Goal: Task Accomplishment & Management: Use online tool/utility

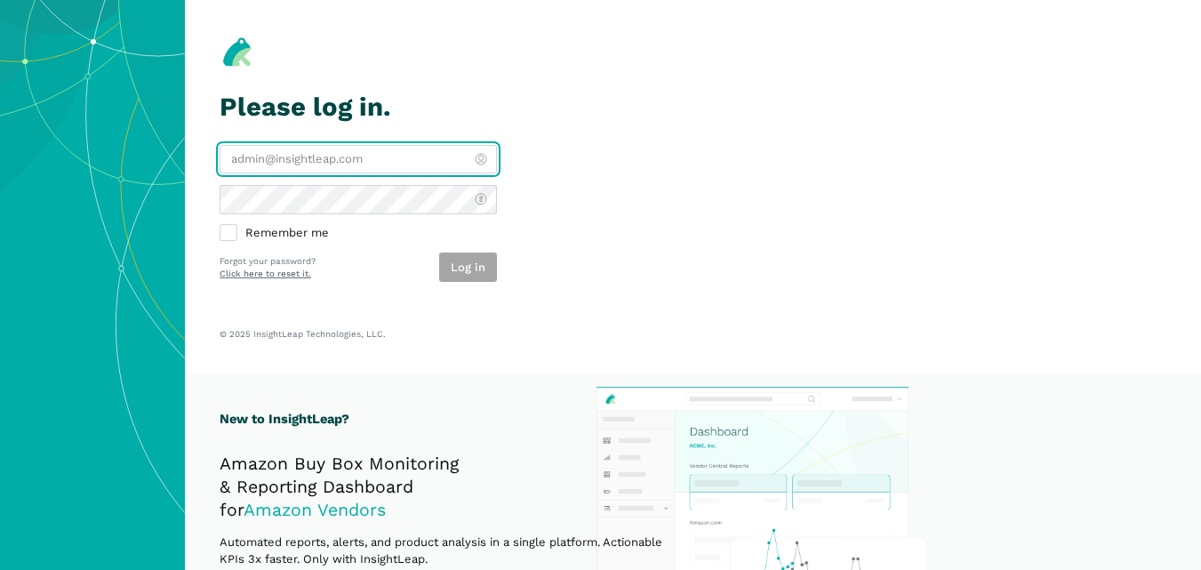
drag, startPoint x: 0, startPoint y: 0, endPoint x: 385, endPoint y: 162, distance: 417.7
click at [385, 162] on input "email" at bounding box center [358, 159] width 277 height 29
type input "[PERSON_NAME][EMAIL_ADDRESS][DOMAIN_NAME]"
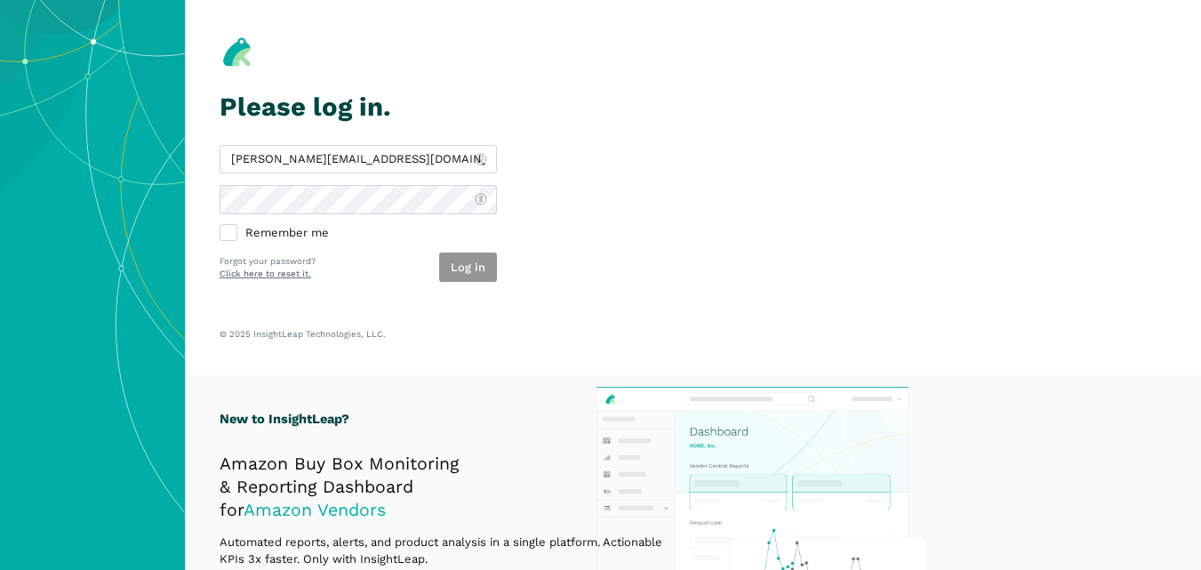
click at [466, 260] on button "Log in" at bounding box center [468, 267] width 58 height 29
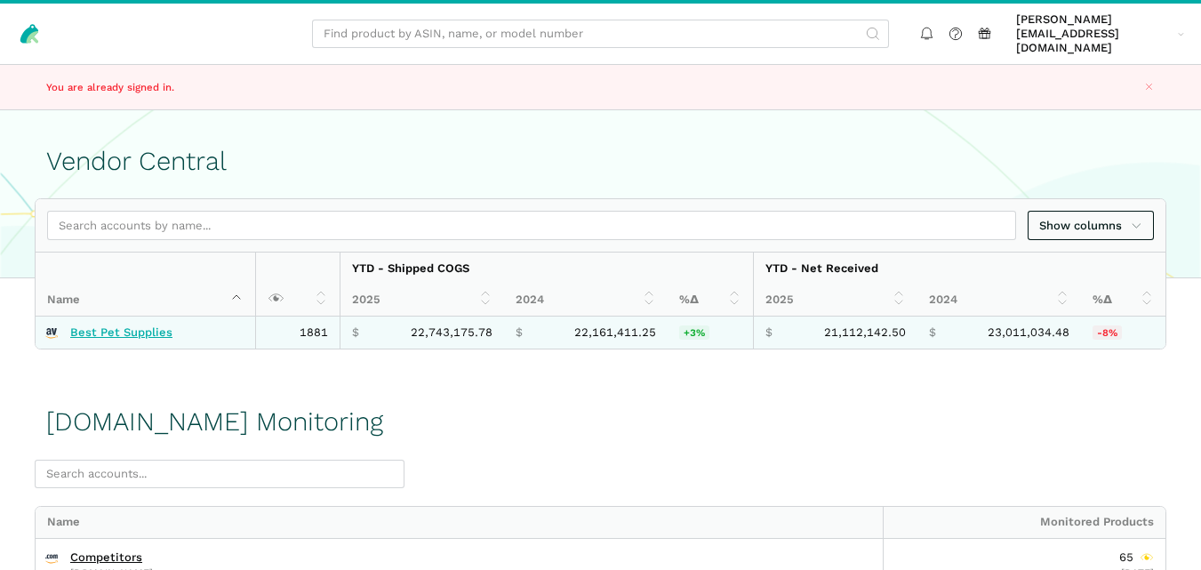
click at [132, 325] on link "Best Pet Supplies" at bounding box center [121, 332] width 102 height 14
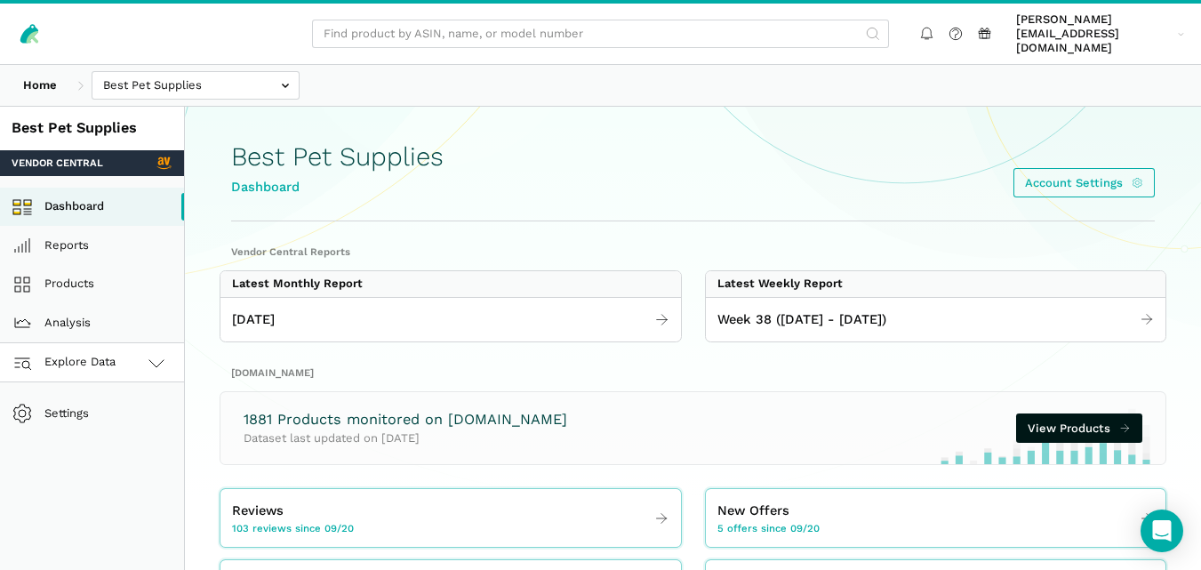
click at [129, 346] on link "Explore Data" at bounding box center [92, 362] width 184 height 39
click at [102, 425] on link "[DOMAIN_NAME]" at bounding box center [92, 440] width 184 height 39
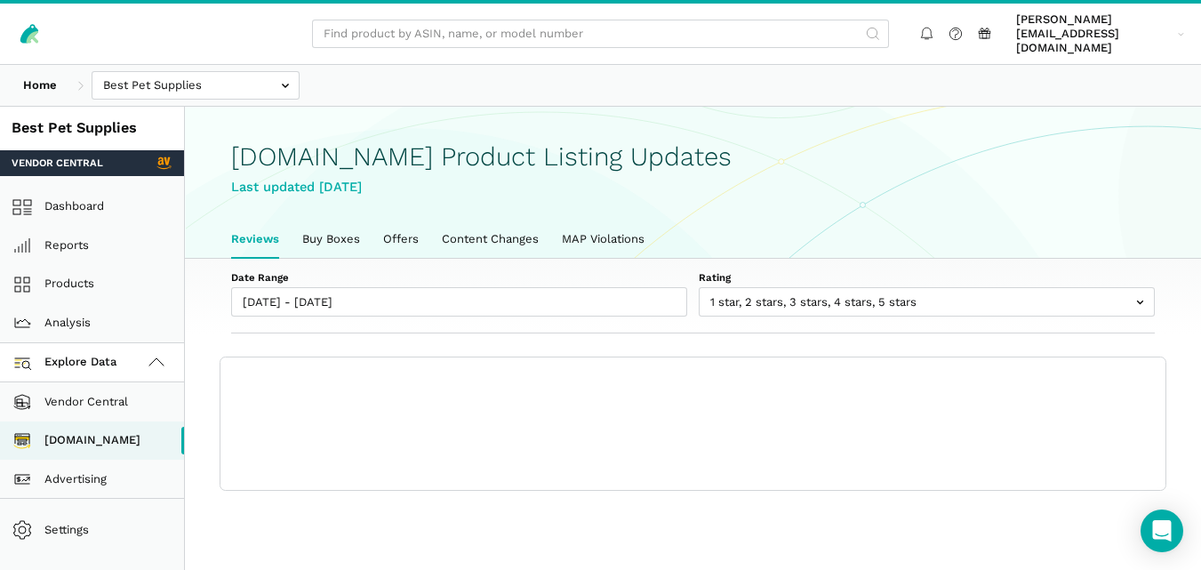
scroll to position [6, 0]
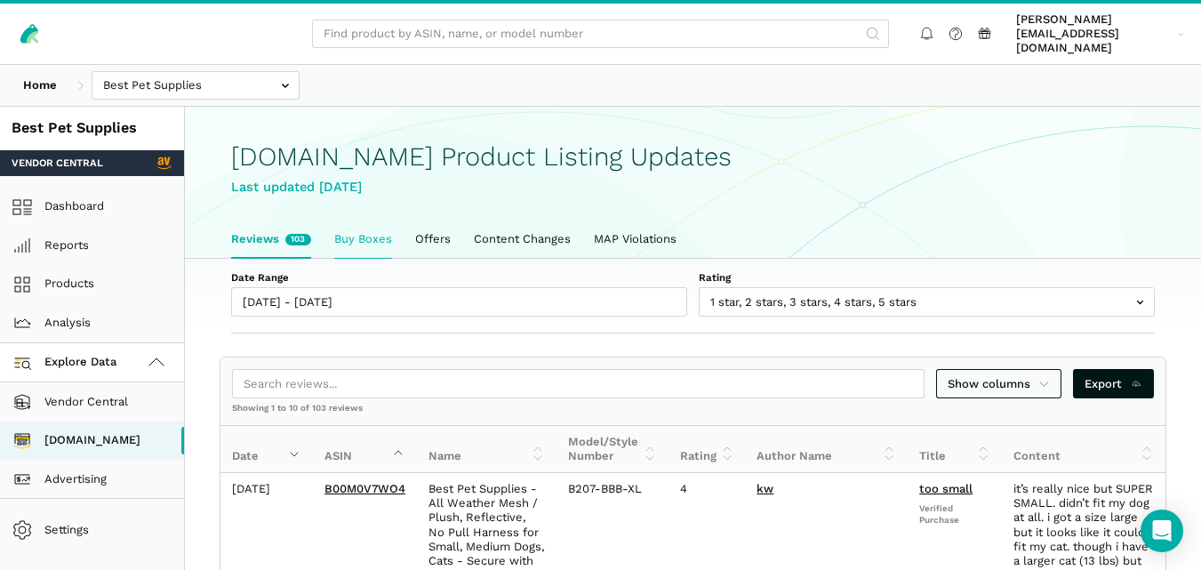
click at [357, 221] on link "Buy Boxes" at bounding box center [363, 239] width 81 height 37
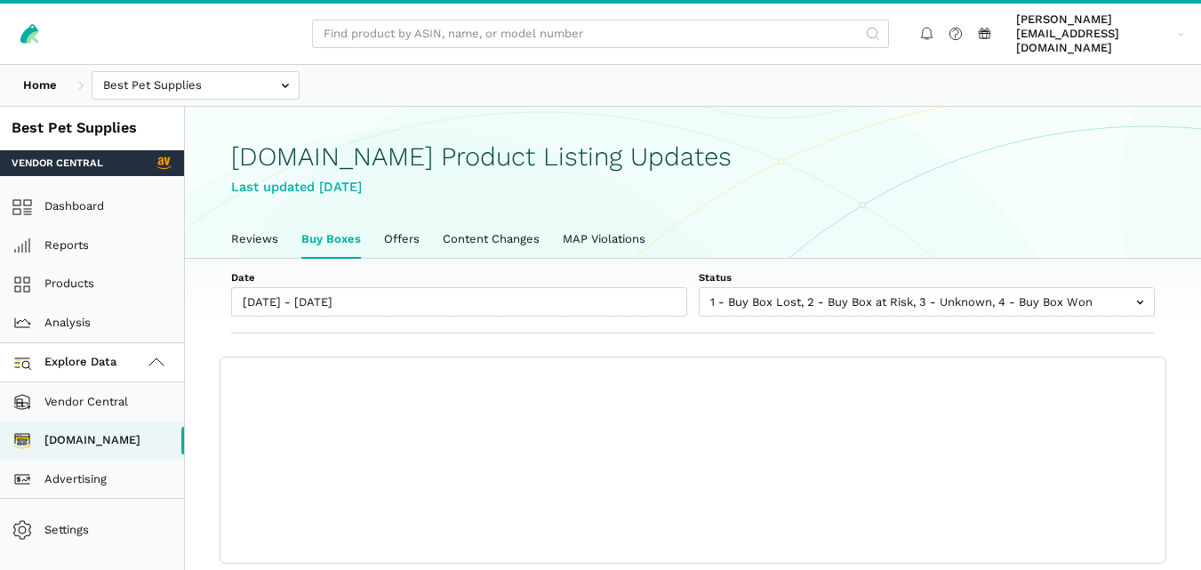
scroll to position [6, 0]
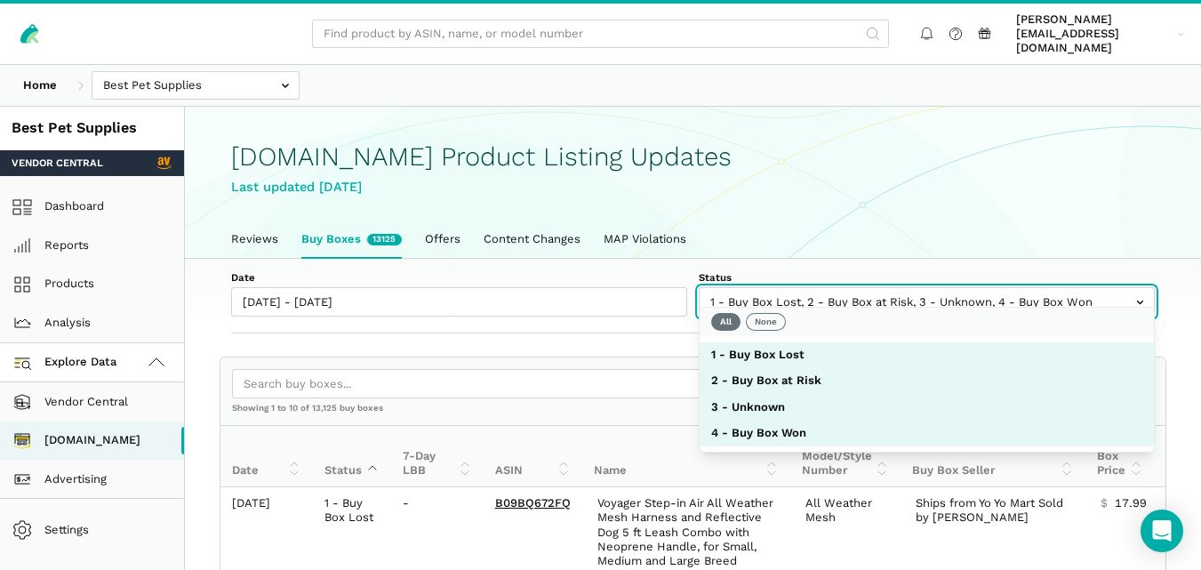
click at [790, 287] on input "text" at bounding box center [927, 301] width 456 height 29
click at [771, 318] on button "None" at bounding box center [766, 322] width 40 height 18
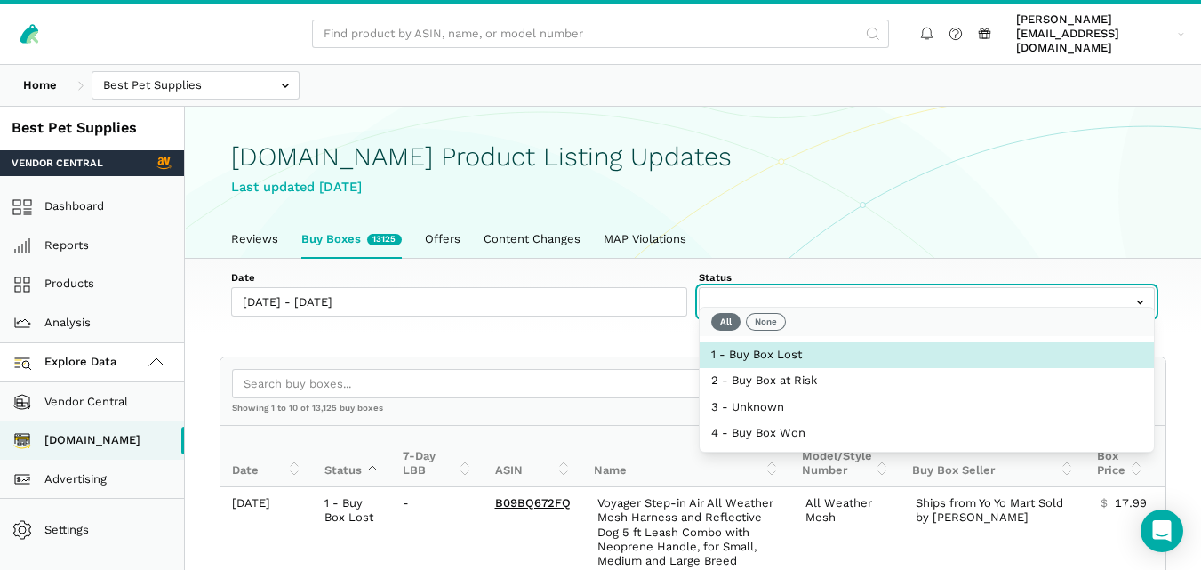
select select "1 - Buy Box Lost"
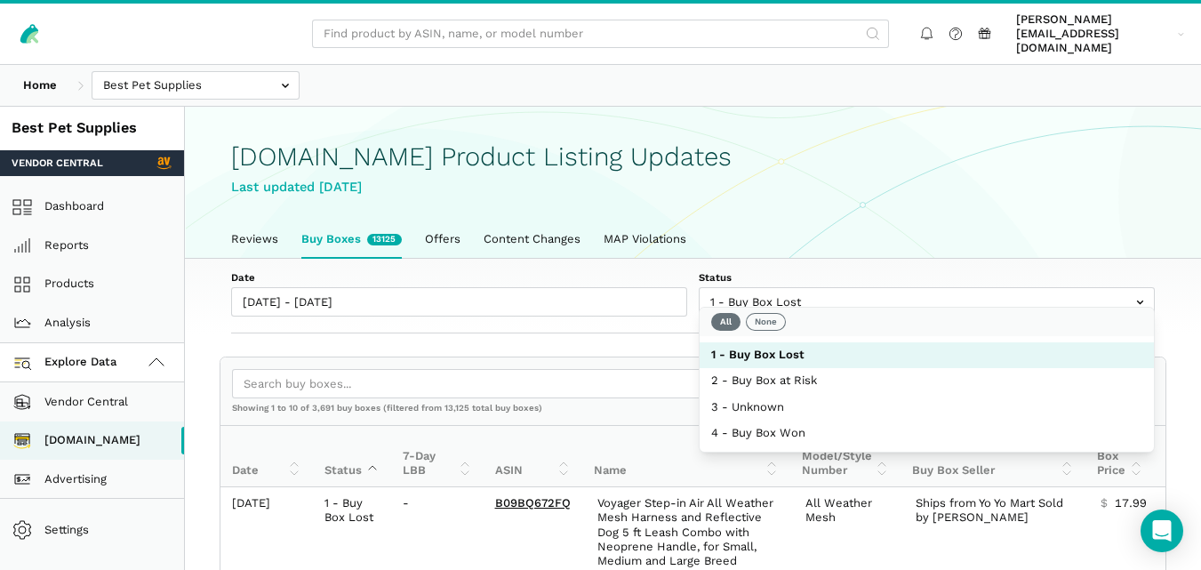
click at [642, 357] on div "Show columns Export" at bounding box center [693, 383] width 945 height 53
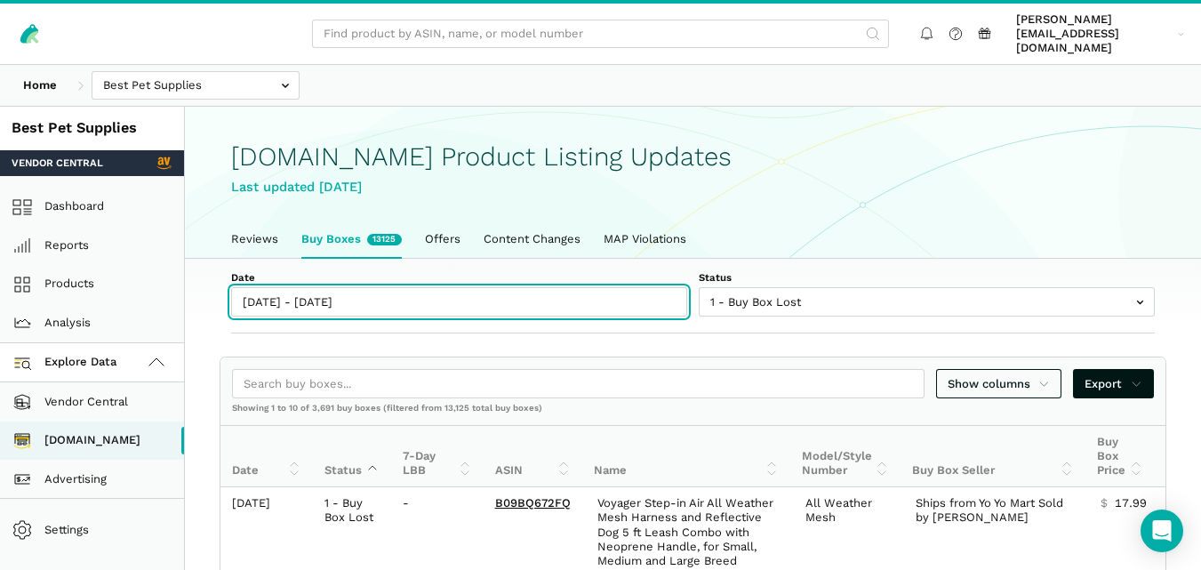
type input "[DATE]"
click at [335, 287] on input "[DATE] - [DATE]" at bounding box center [459, 301] width 456 height 29
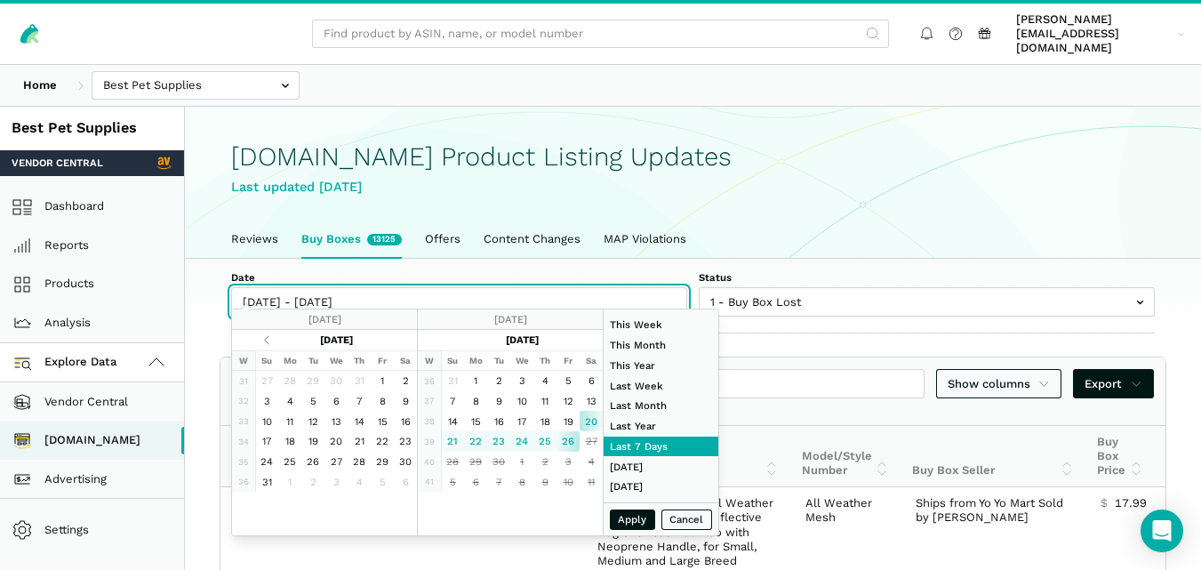
type input "[DATE]"
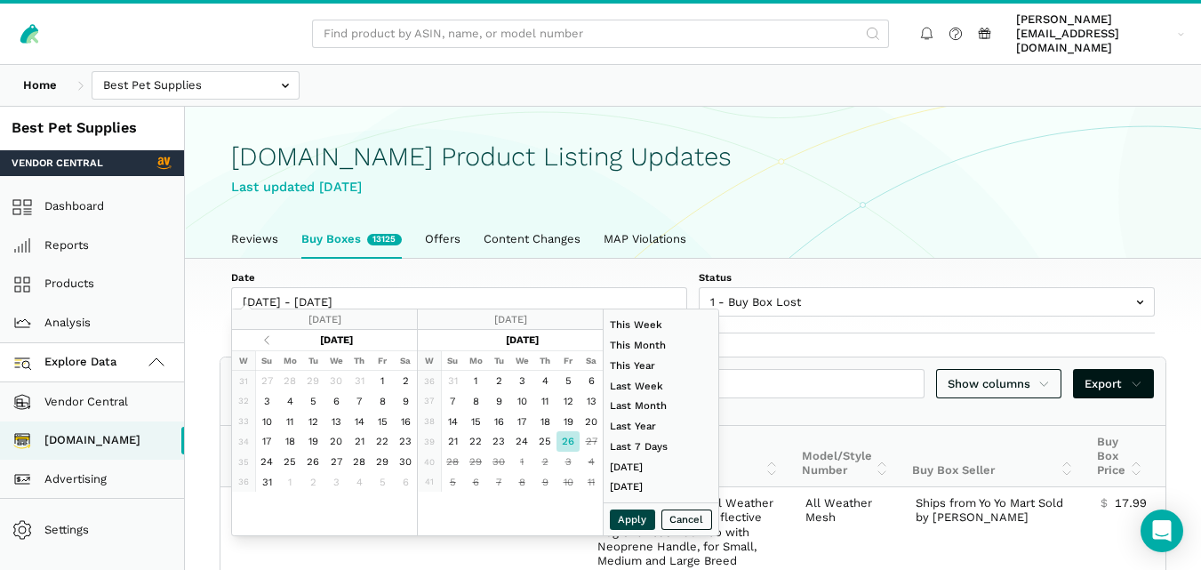
click at [622, 517] on button "Apply" at bounding box center [633, 520] width 46 height 20
type input "[DATE] - [DATE]"
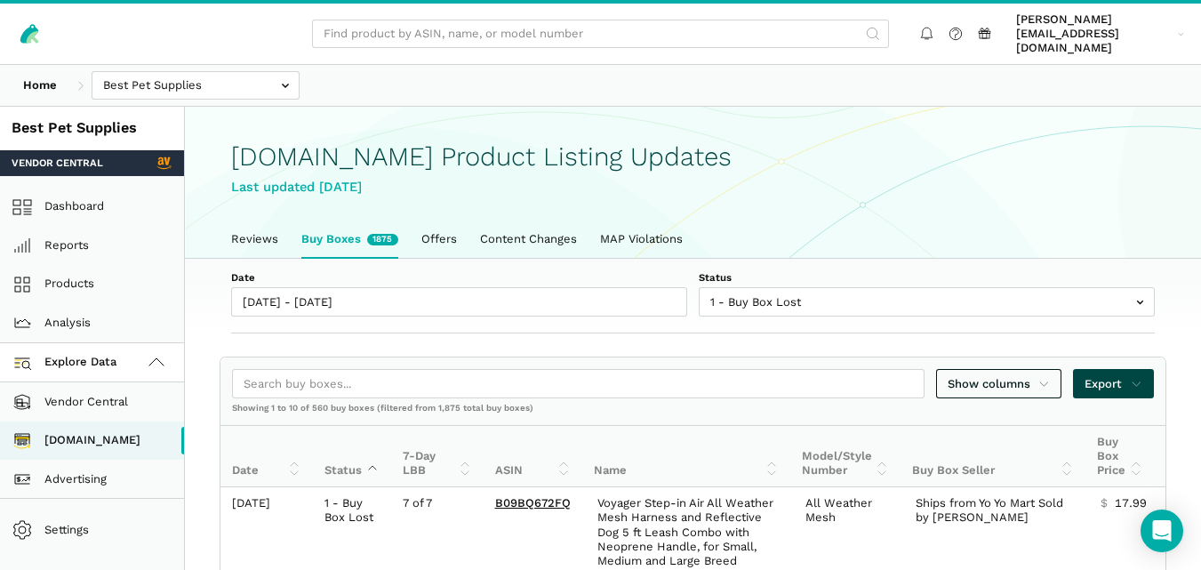
click at [1108, 375] on span "Export" at bounding box center [1114, 384] width 58 height 18
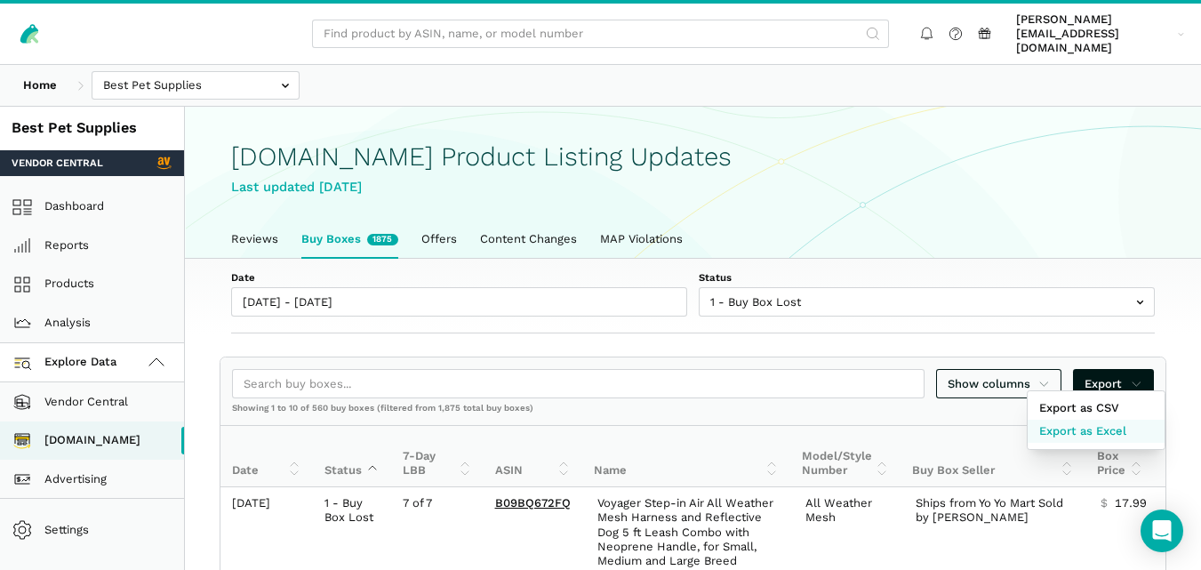
click at [1091, 429] on span "Export as Excel" at bounding box center [1083, 431] width 87 height 18
click at [740, 285] on div at bounding box center [600, 285] width 1201 height 570
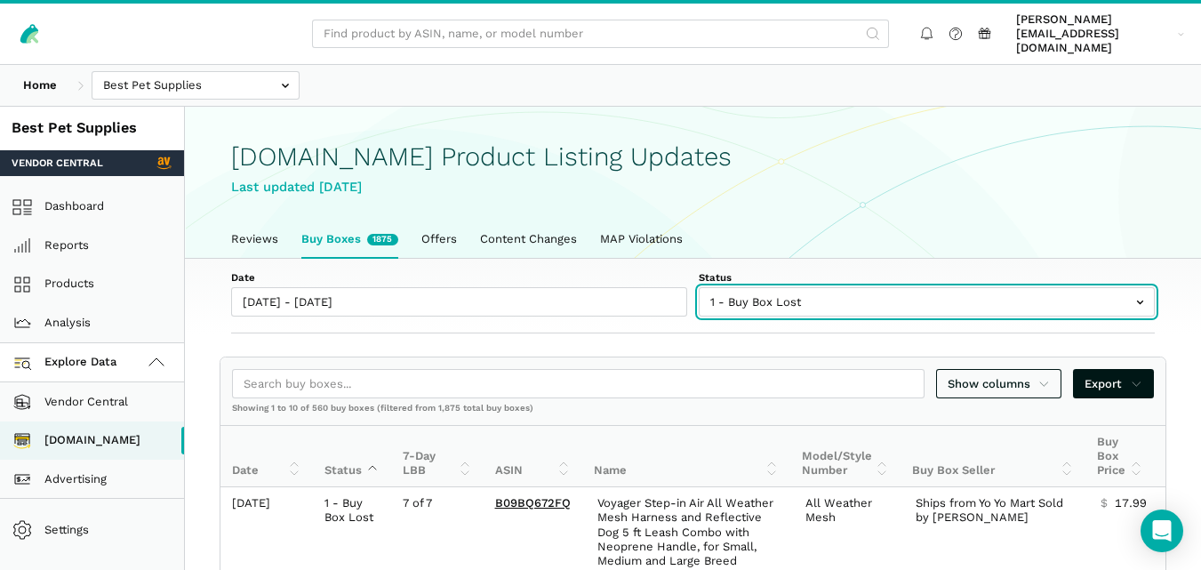
click at [776, 290] on input "text" at bounding box center [927, 301] width 456 height 29
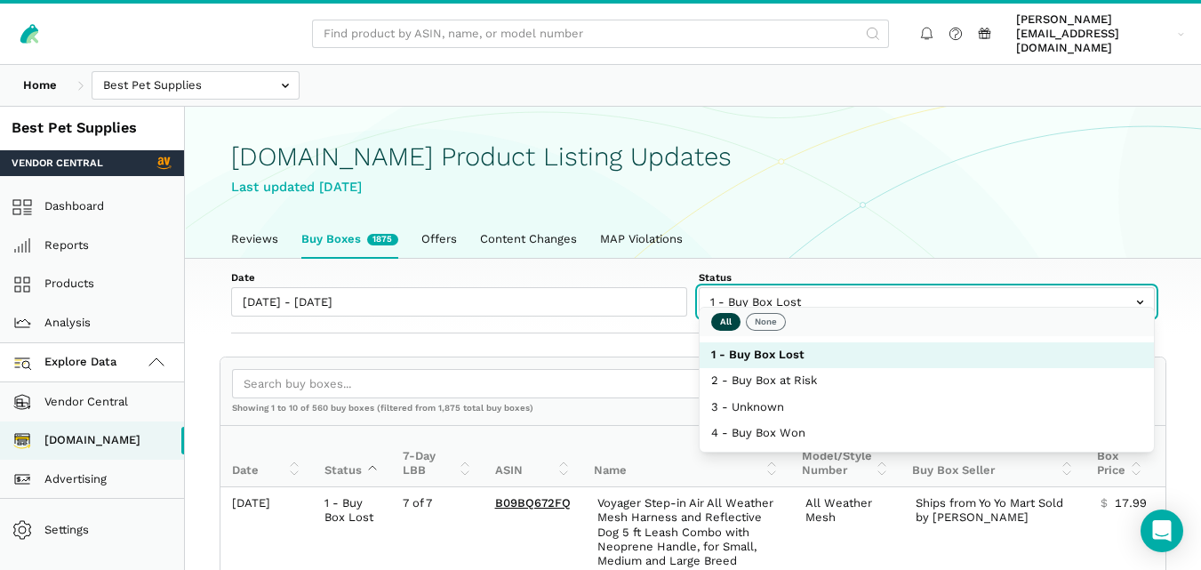
click at [722, 315] on button "All" at bounding box center [725, 322] width 29 height 18
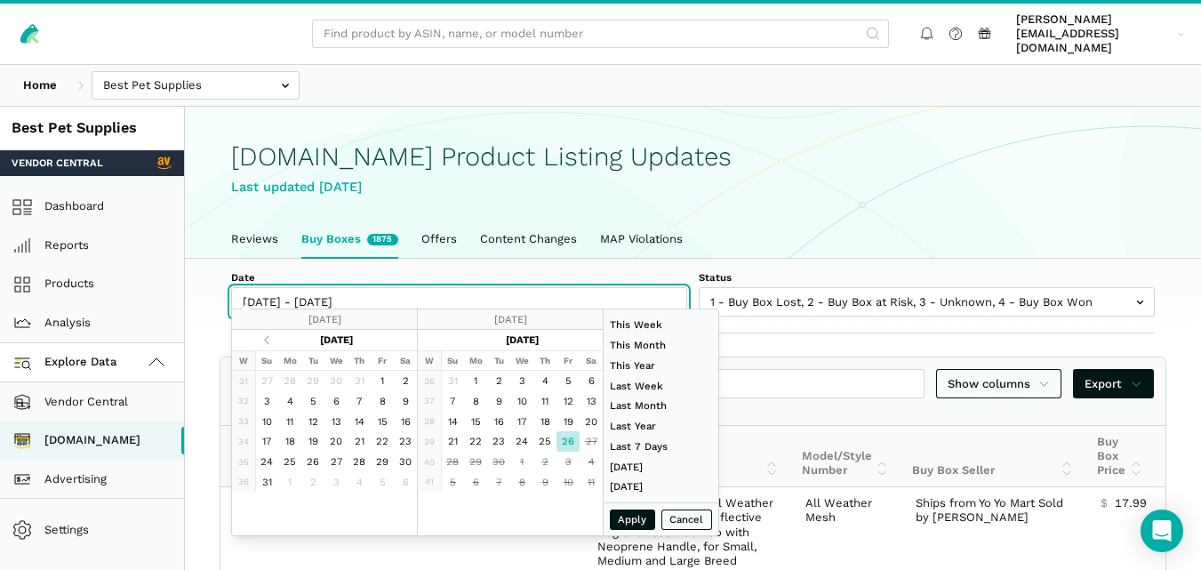
click at [345, 287] on input "[DATE] - [DATE]" at bounding box center [459, 301] width 456 height 29
type input "[DATE]"
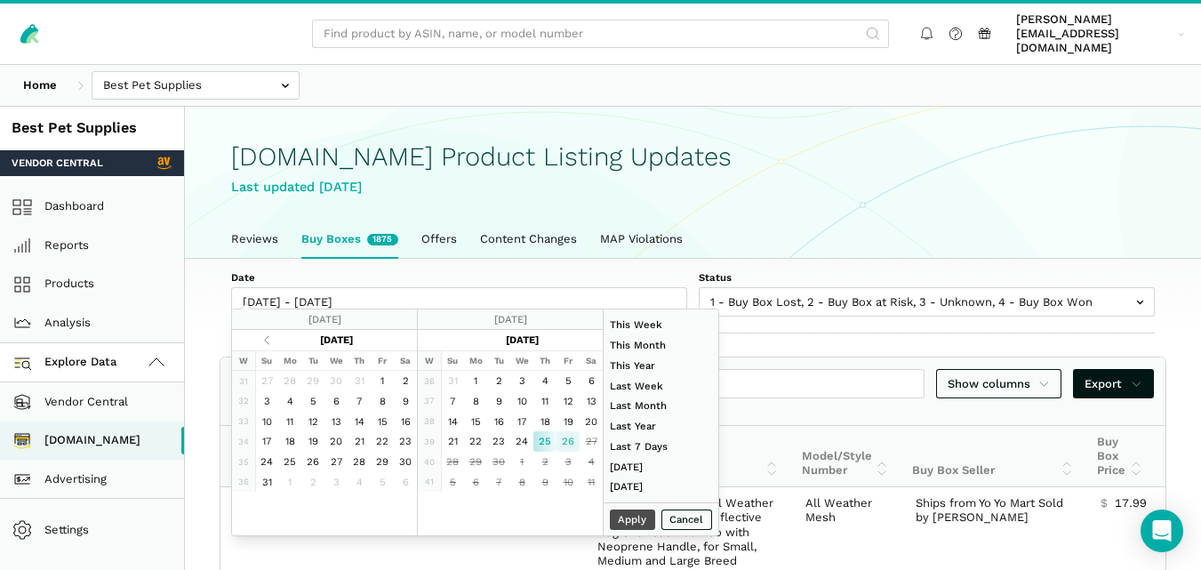
type input "[DATE]"
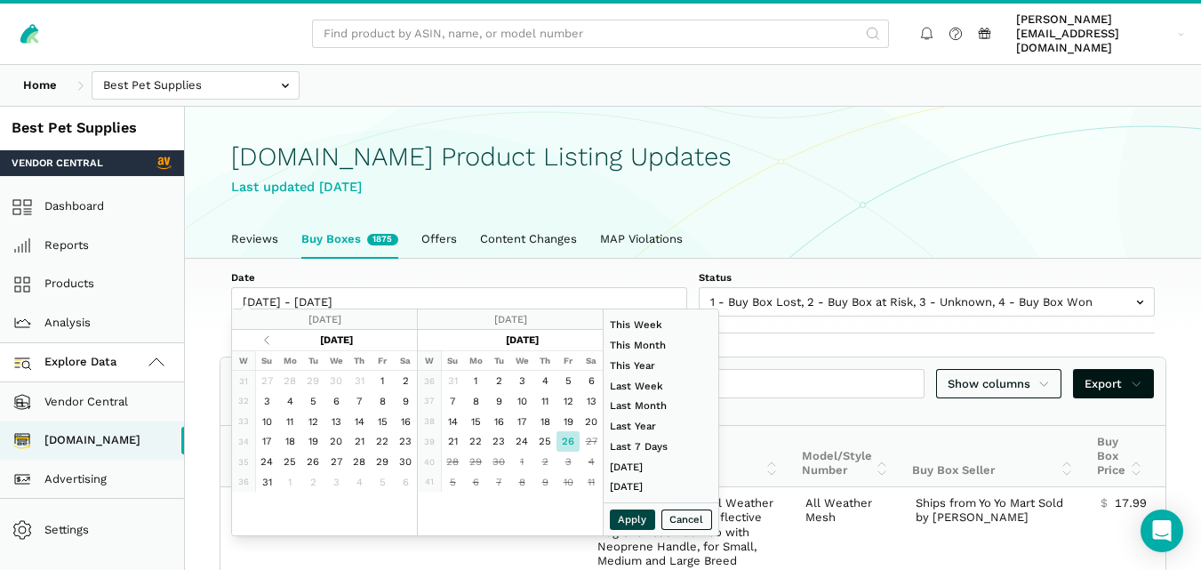
click at [629, 521] on button "Apply" at bounding box center [633, 520] width 46 height 20
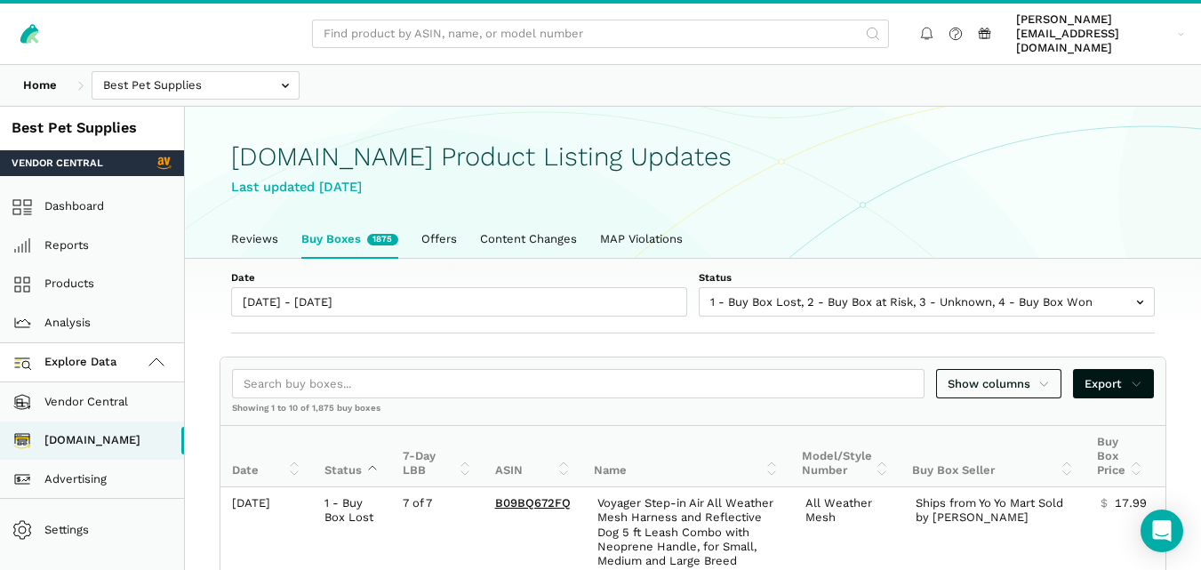
click at [355, 233] on link "Buy Boxes 1875" at bounding box center [350, 239] width 120 height 37
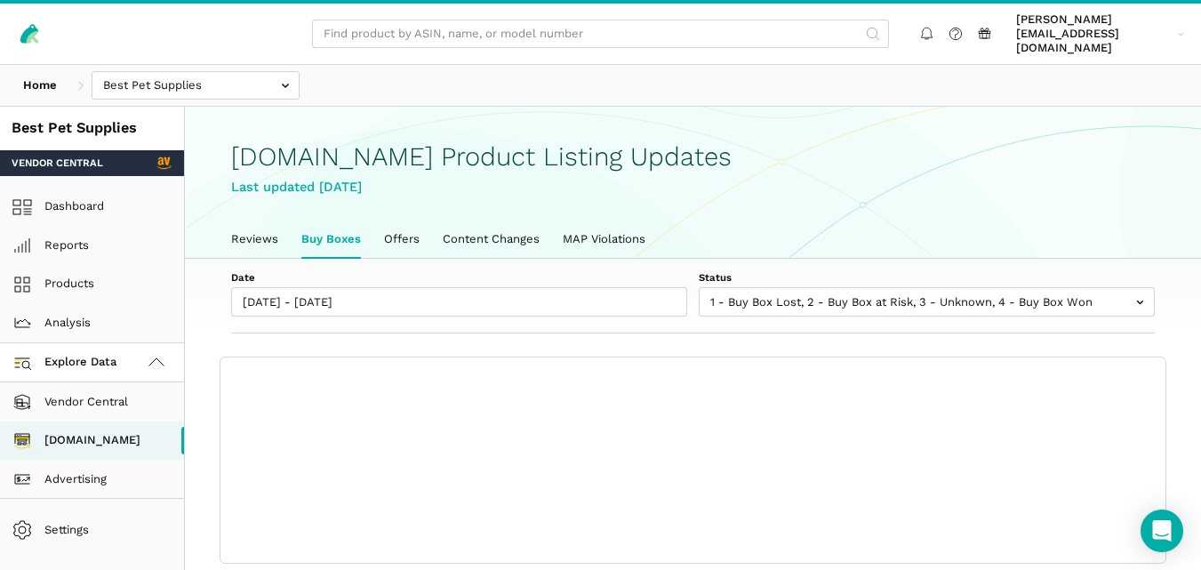
scroll to position [6, 0]
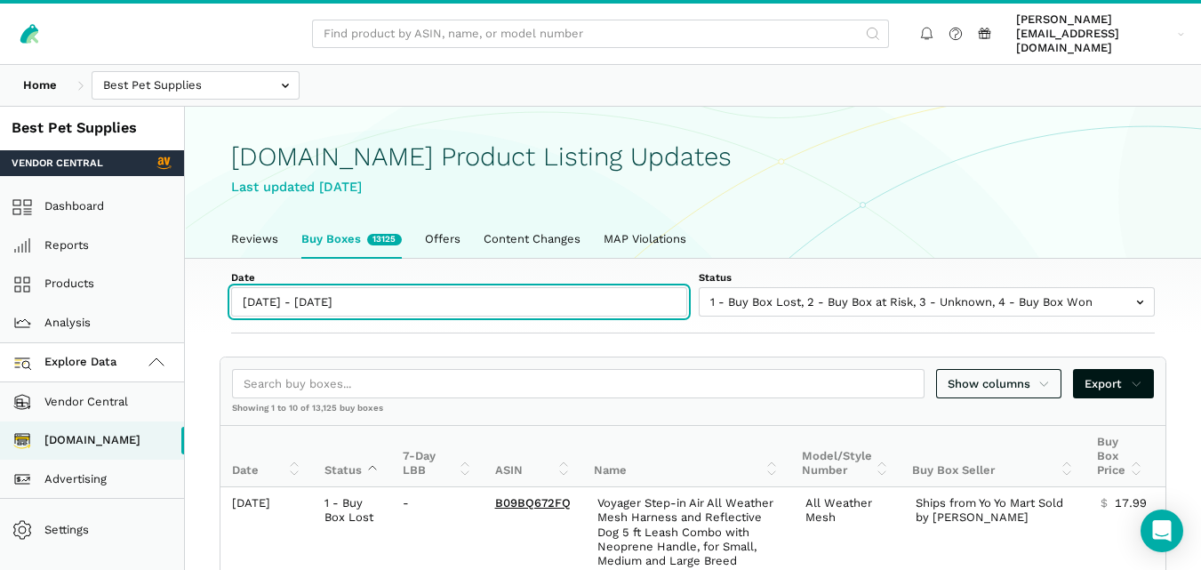
type input "[DATE]"
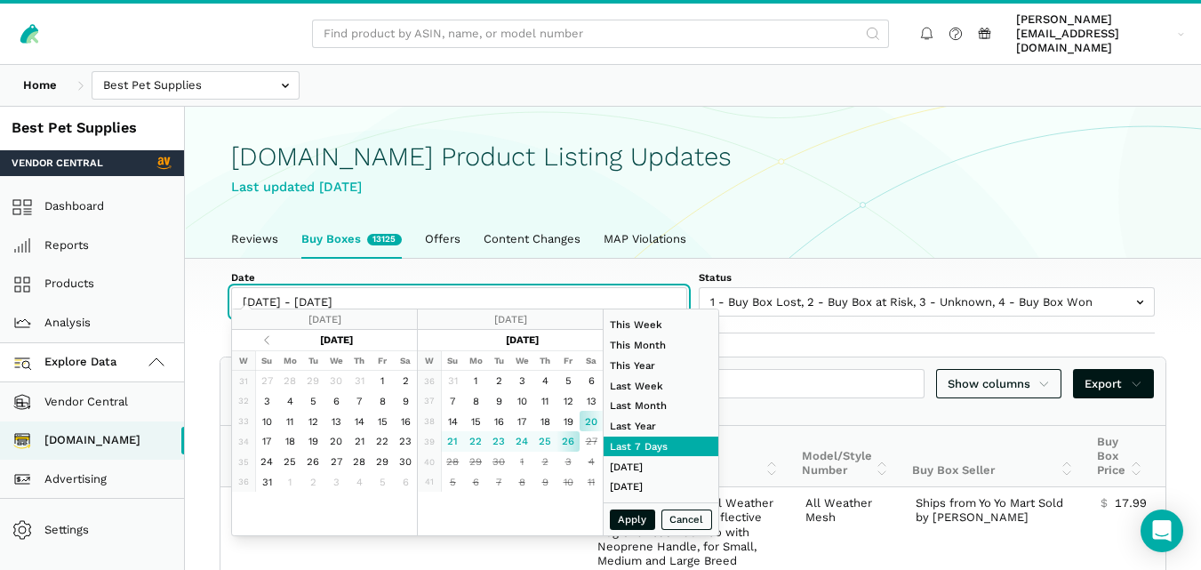
click at [349, 289] on input "[DATE] - [DATE]" at bounding box center [459, 301] width 456 height 29
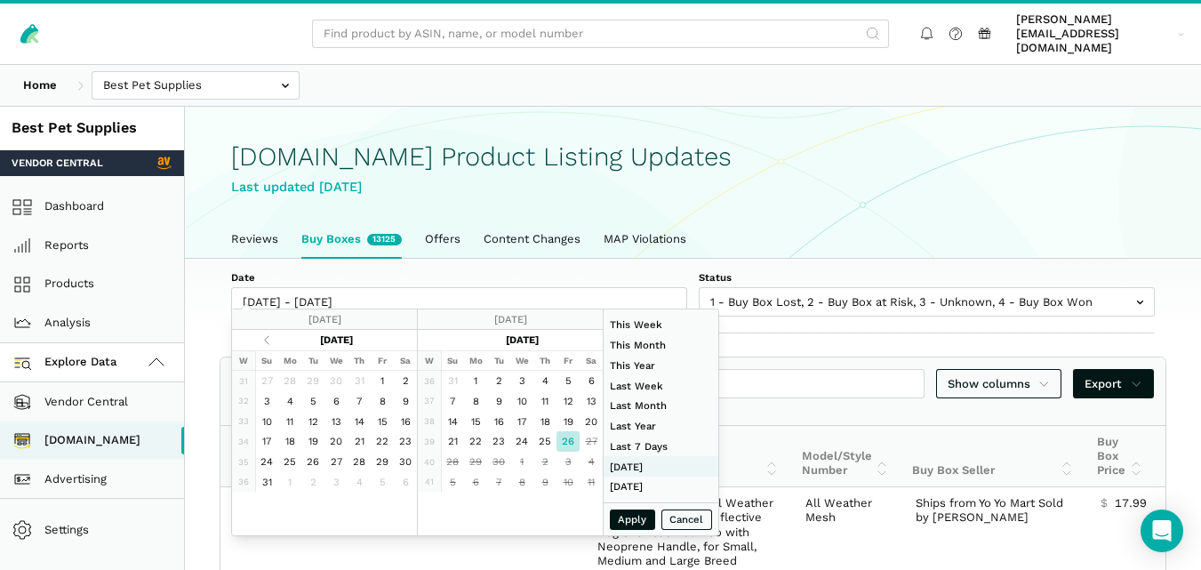
type input "09/07/2025"
type input "09/13/2025"
type input "[DATE]"
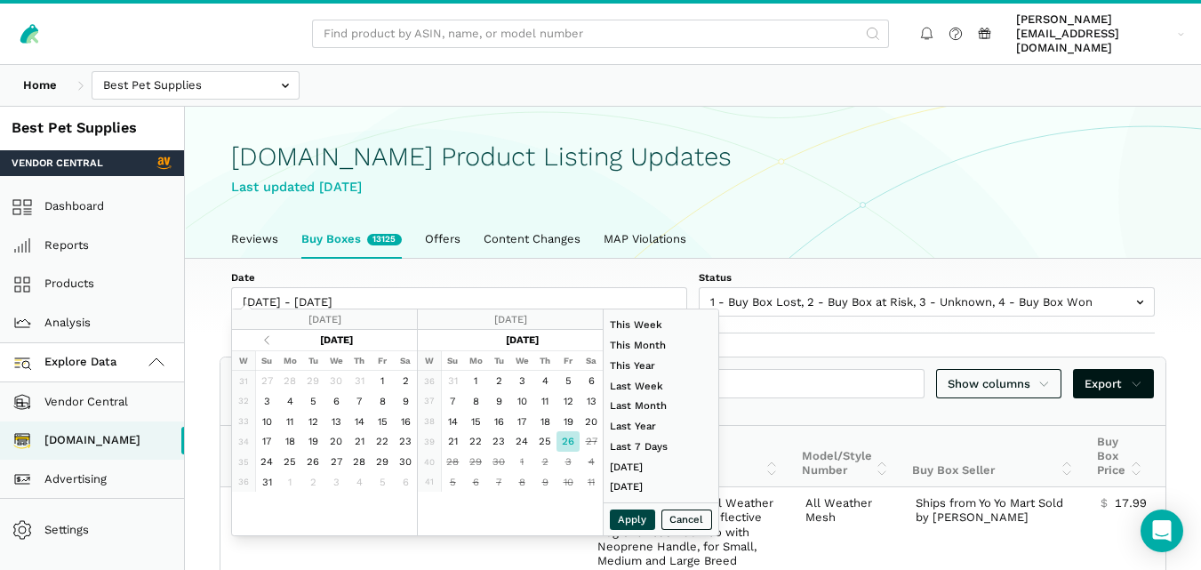
type input "[DATE]"
click at [643, 518] on button "Apply" at bounding box center [633, 520] width 46 height 20
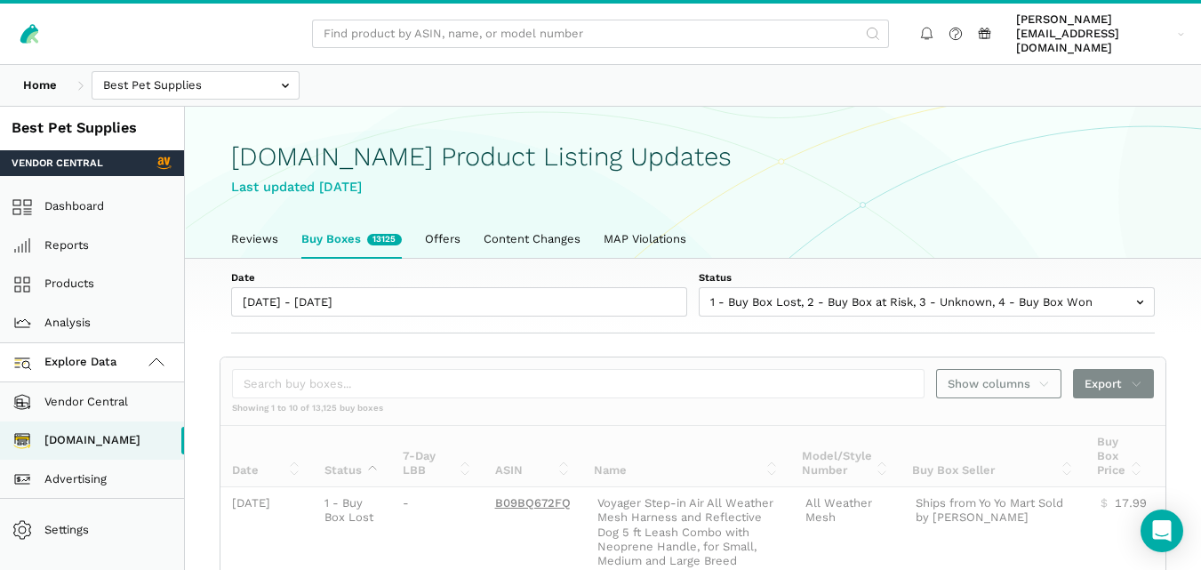
type input "[DATE] - [DATE]"
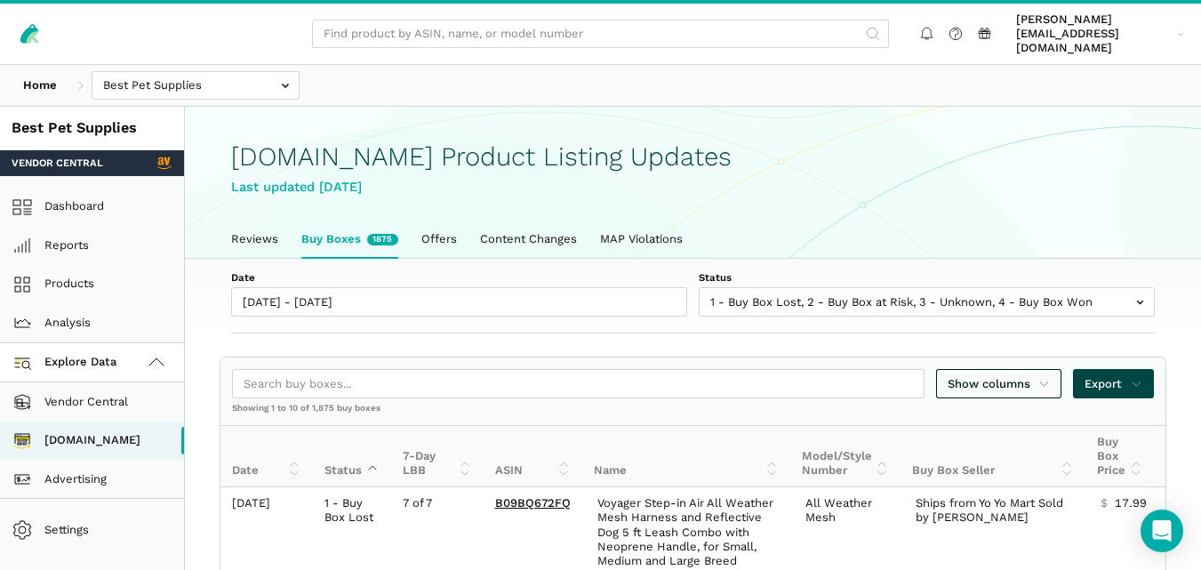
click at [1112, 375] on span "Export" at bounding box center [1114, 384] width 58 height 18
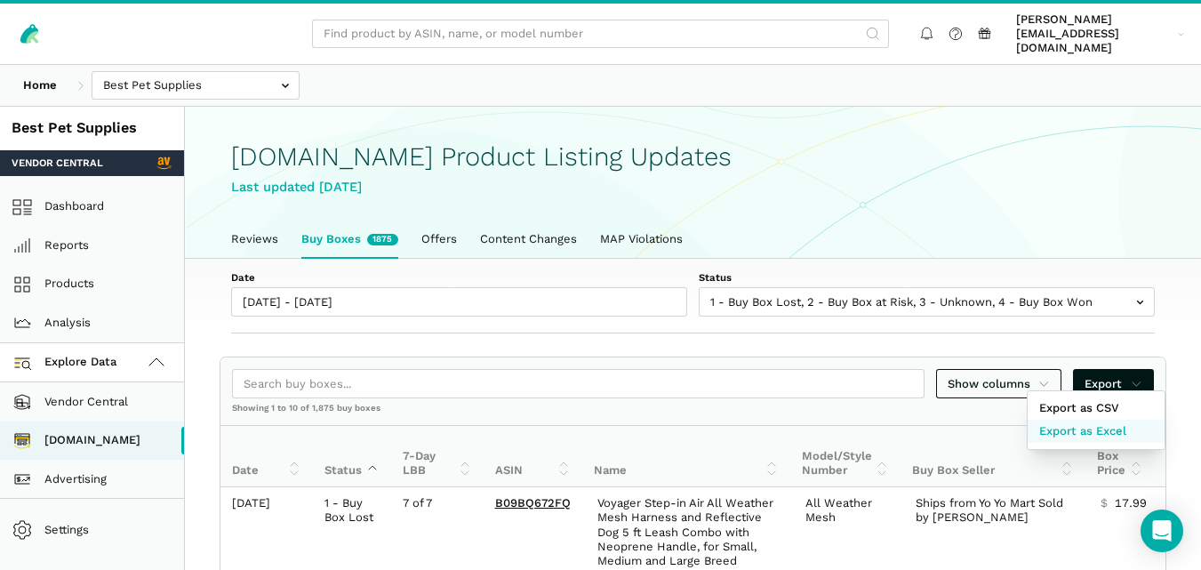
click at [1100, 427] on span "Export as Excel" at bounding box center [1083, 431] width 87 height 18
